Goal: Transaction & Acquisition: Purchase product/service

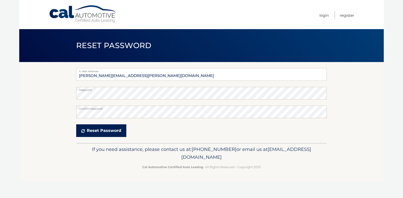
click at [115, 129] on button "Reset Password" at bounding box center [101, 130] width 50 height 13
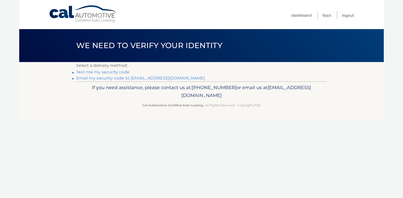
click at [111, 72] on link "Text me my security code" at bounding box center [102, 72] width 53 height 5
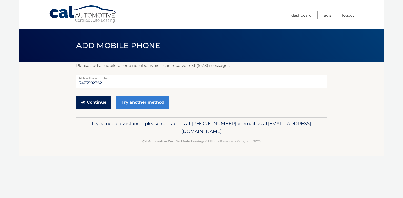
click at [99, 101] on button "Continue" at bounding box center [93, 102] width 35 height 13
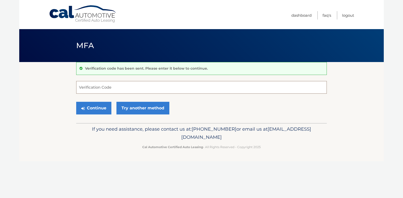
click at [94, 87] on input "Verification Code" at bounding box center [201, 87] width 250 height 13
type input "405054"
click at [95, 108] on button "Continue" at bounding box center [93, 108] width 35 height 13
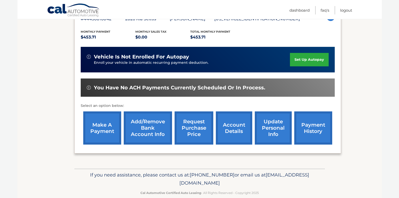
scroll to position [101, 0]
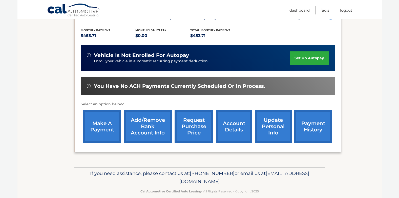
click at [99, 125] on link "make a payment" at bounding box center [102, 126] width 38 height 33
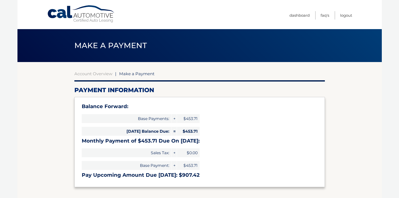
select select "Mjg2NTEzNWQtN2NhYi00ZGY3LWIzNTQtNWU3OTIwMjQwZGZh"
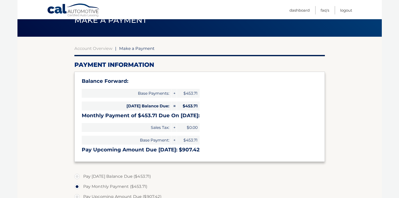
scroll to position [51, 0]
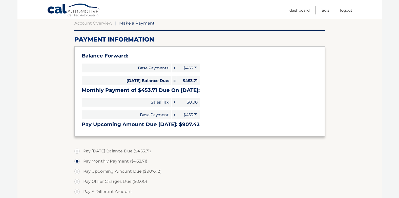
click at [77, 150] on label "Pay [DATE] Balance Due ($453.71)" at bounding box center [199, 151] width 250 height 10
click at [77, 150] on input "Pay Today's Balance Due ($453.71)" at bounding box center [78, 150] width 5 height 8
radio input "true"
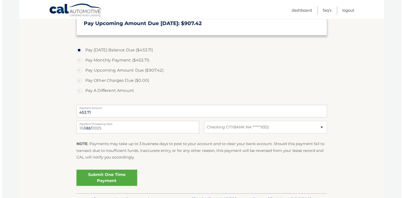
scroll to position [152, 0]
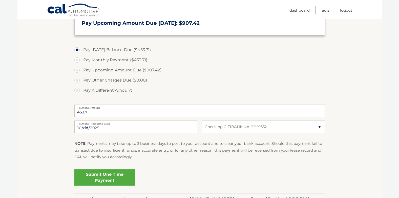
click at [104, 174] on link "Submit One Time Payment" at bounding box center [104, 177] width 61 height 16
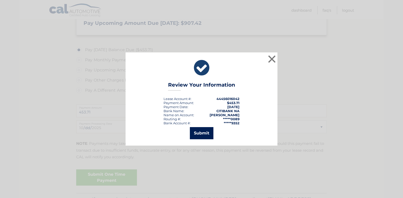
click at [197, 132] on button "Submit" at bounding box center [202, 133] width 24 height 12
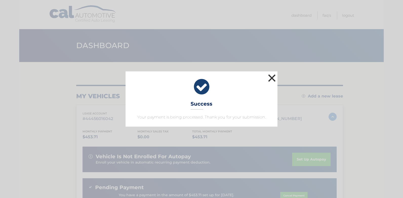
click at [271, 77] on button "×" at bounding box center [271, 78] width 10 height 10
